Goal: Information Seeking & Learning: Learn about a topic

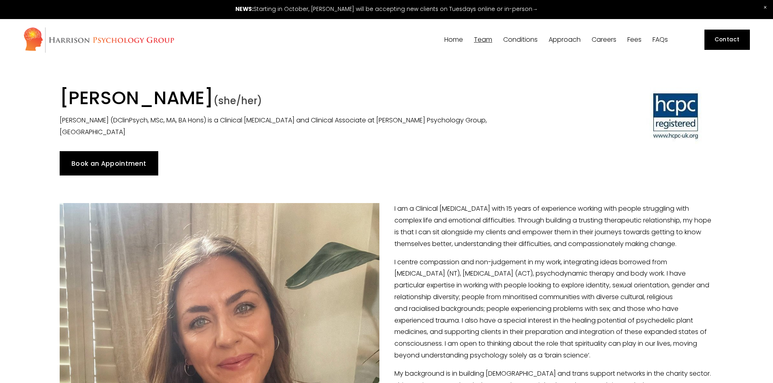
click at [482, 39] on span "Team" at bounding box center [483, 40] width 18 height 6
click at [0, 0] on span "Our Team" at bounding box center [0, 0] width 0 height 0
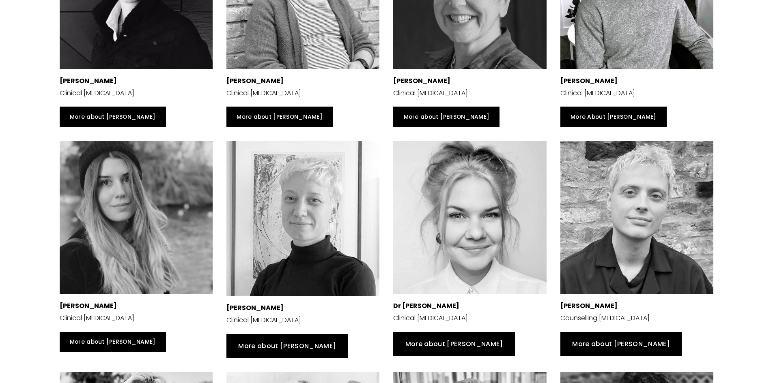
scroll to position [313, 0]
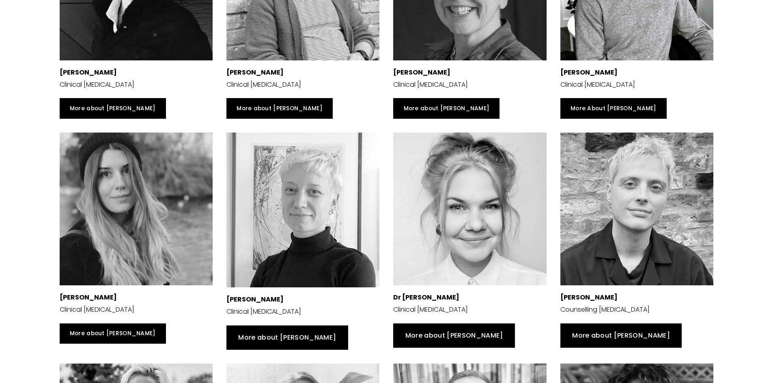
click at [614, 204] on div at bounding box center [636, 209] width 153 height 153
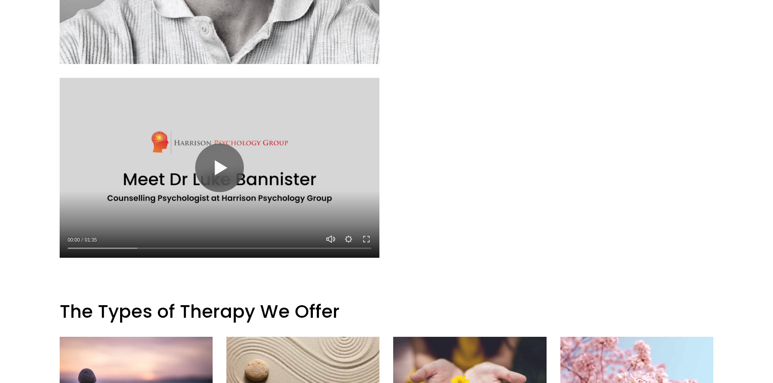
scroll to position [527, 0]
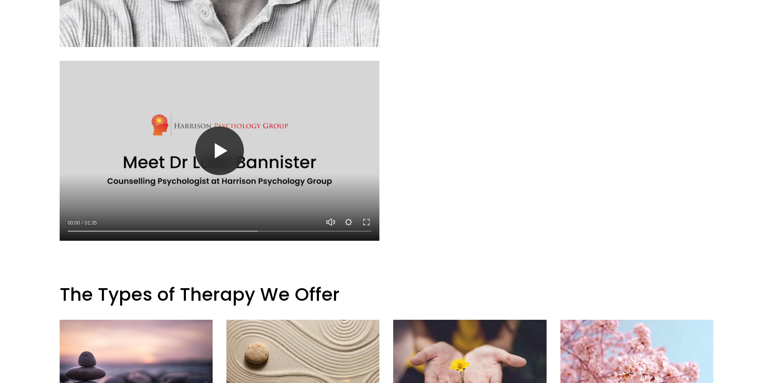
click at [220, 146] on button "Play" at bounding box center [219, 151] width 49 height 49
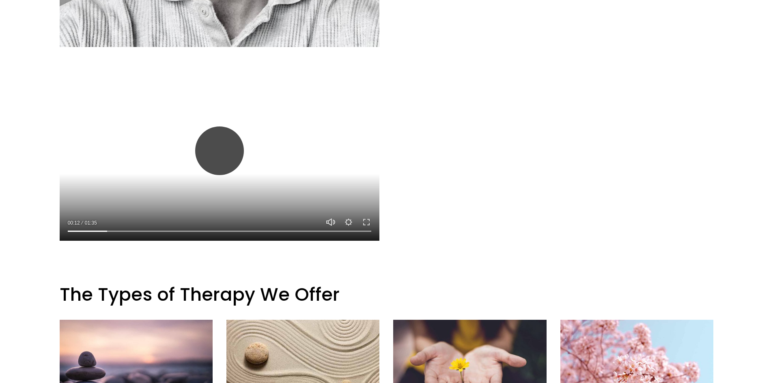
click at [219, 160] on button "Play" at bounding box center [219, 151] width 49 height 49
type input "13.3"
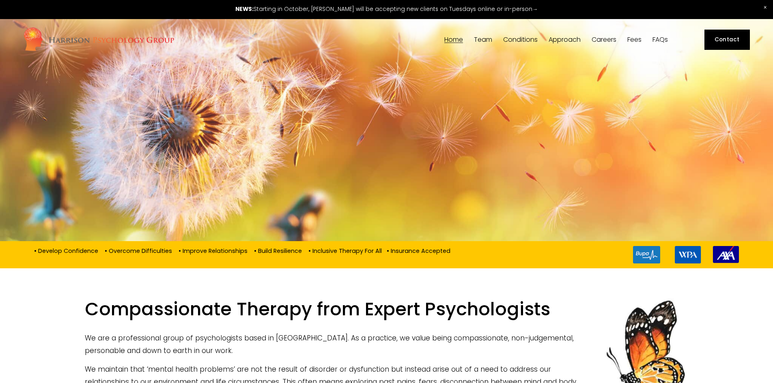
click at [0, 0] on span "[PERSON_NAME]" at bounding box center [0, 0] width 0 height 0
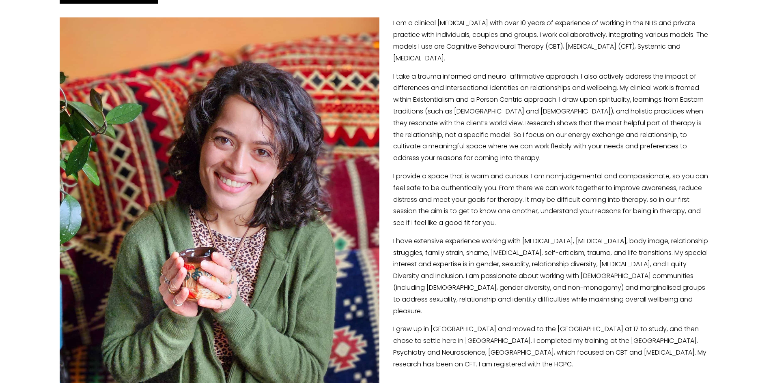
scroll to position [139, 0]
